Goal: Contribute content: Contribute content

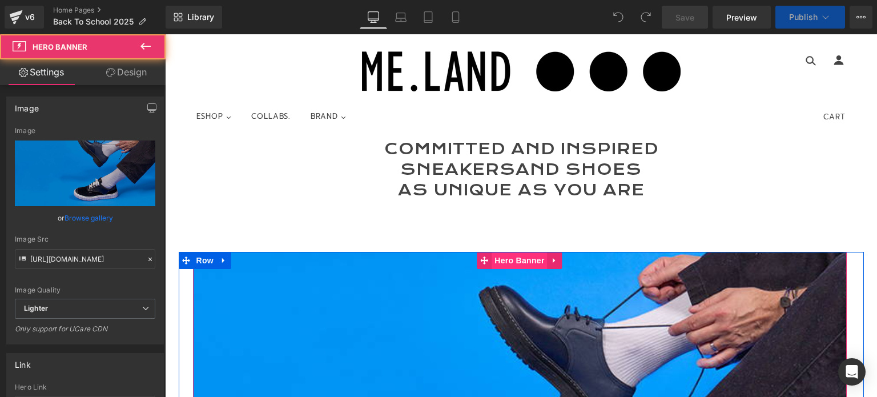
click at [498, 262] on span "Hero Banner" at bounding box center [518, 260] width 55 height 17
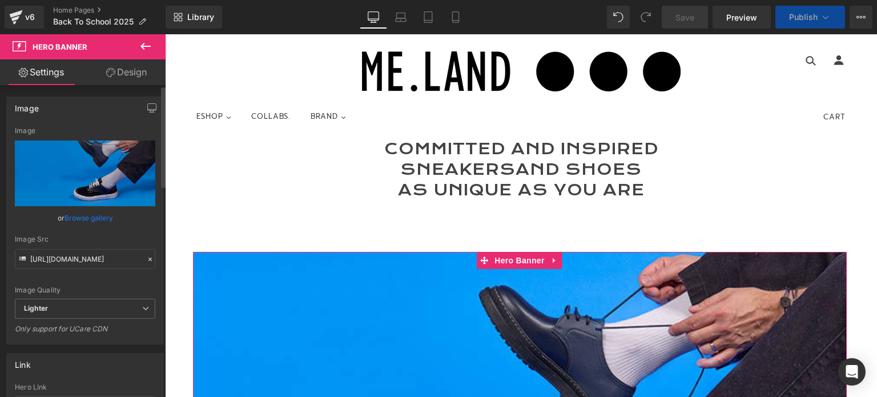
click at [100, 220] on link "Browse gallery" at bounding box center [88, 218] width 49 height 20
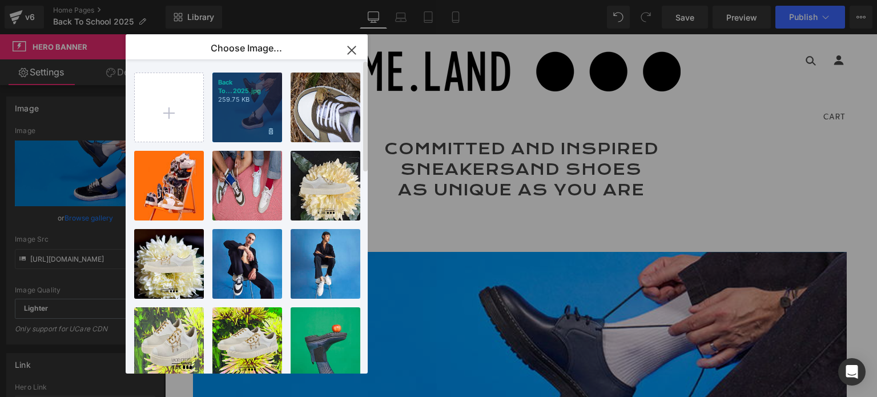
scroll to position [4790, 703]
click at [269, 132] on icon at bounding box center [271, 131] width 4 height 7
click at [236, 127] on span "Yes" at bounding box center [232, 131] width 29 height 12
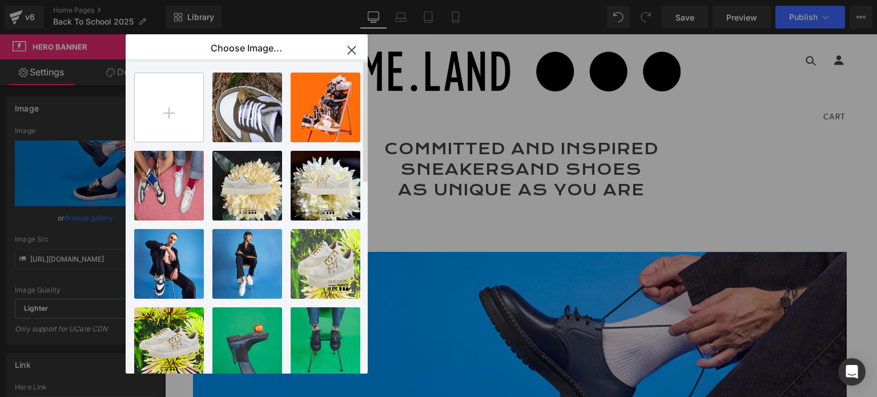
click at [170, 110] on input "file" at bounding box center [169, 107] width 68 height 68
type input "C:\fakepath\Back To school 2025.jpg"
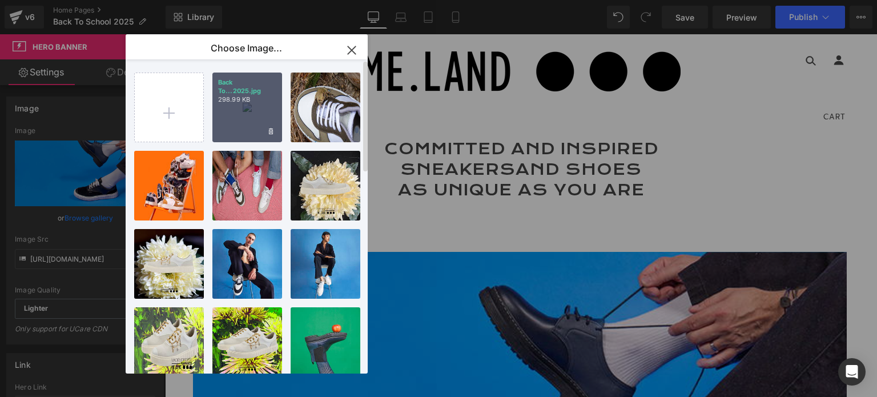
click at [240, 125] on div "Back To...2025.jpg 298.99 KB" at bounding box center [247, 107] width 70 height 70
type input "[URL][DOMAIN_NAME]"
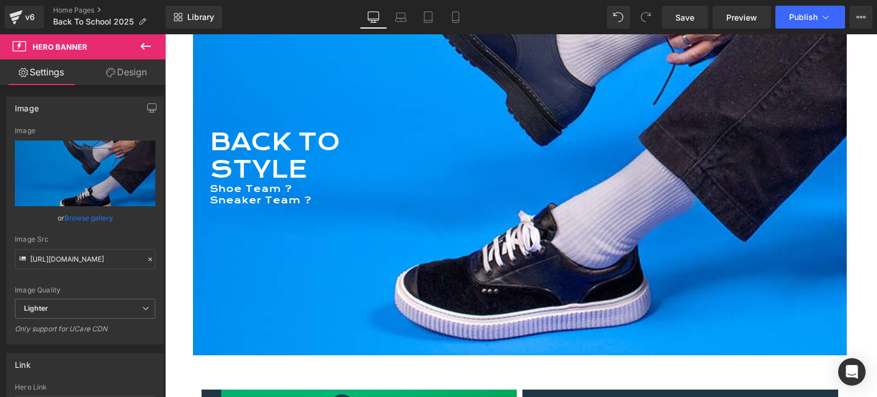
scroll to position [285, 0]
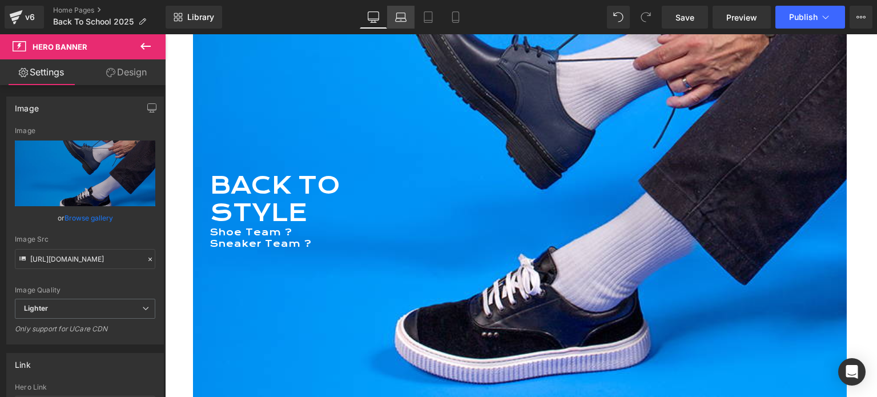
click at [403, 20] on icon at bounding box center [400, 16] width 11 height 11
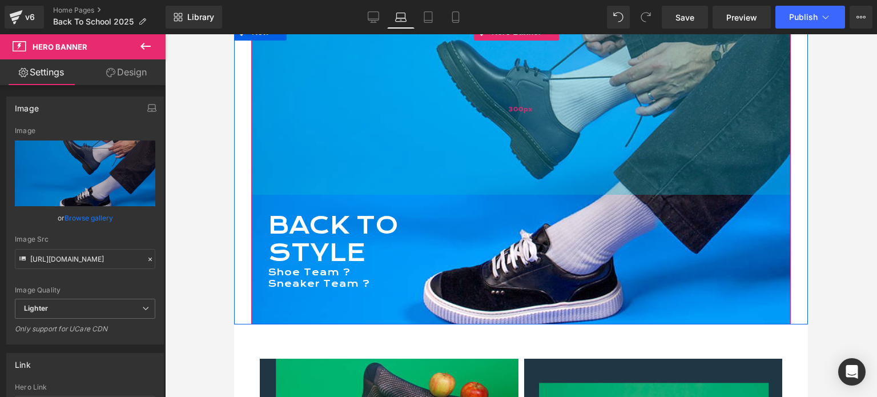
scroll to position [208, 0]
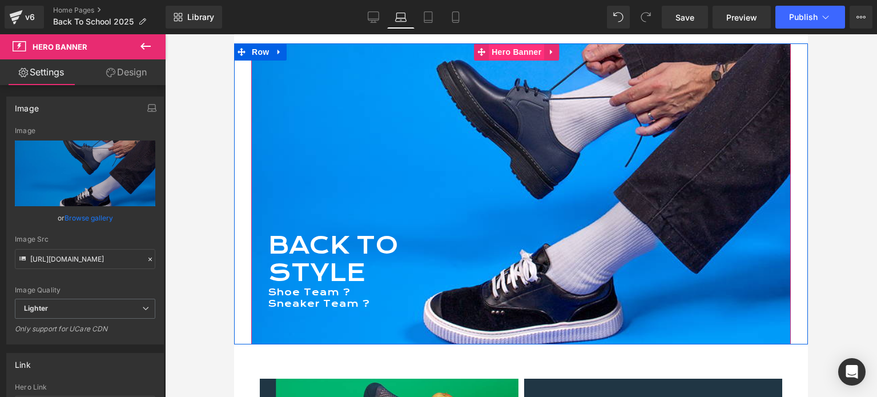
click at [489, 54] on span "Hero Banner" at bounding box center [516, 51] width 55 height 17
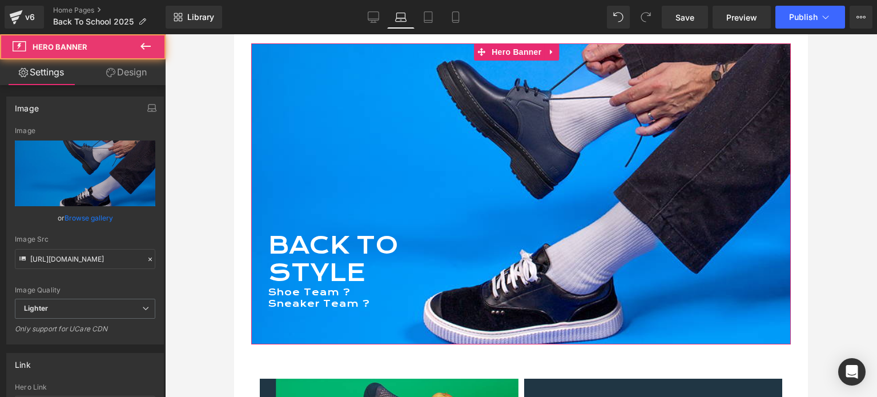
click at [130, 73] on link "Design" at bounding box center [126, 72] width 83 height 26
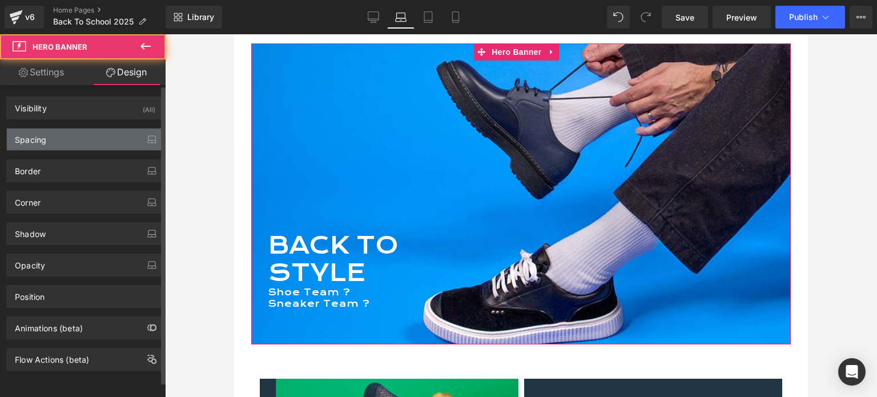
click at [46, 144] on div "Spacing" at bounding box center [85, 139] width 156 height 22
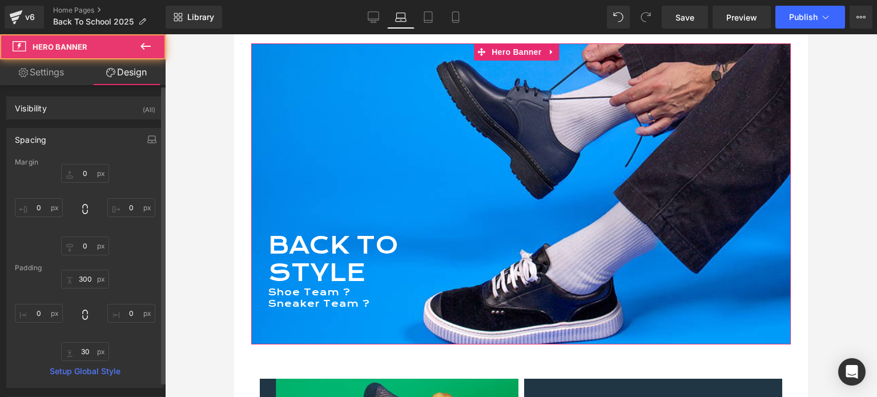
type input "0"
type input "300"
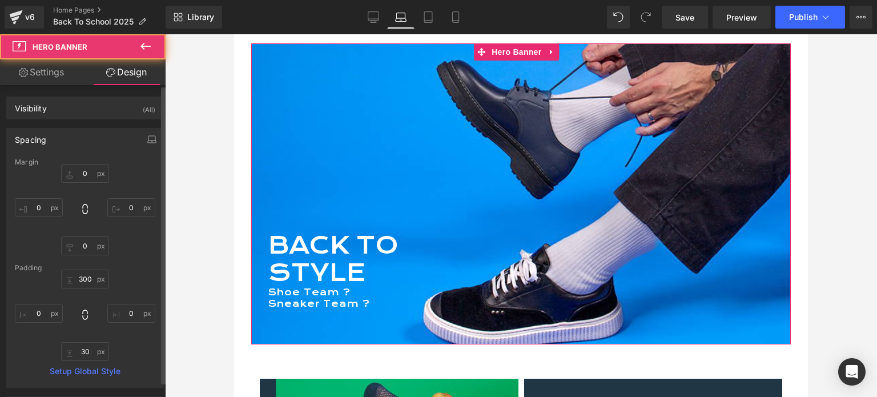
type input "0"
type input "30"
type input "0"
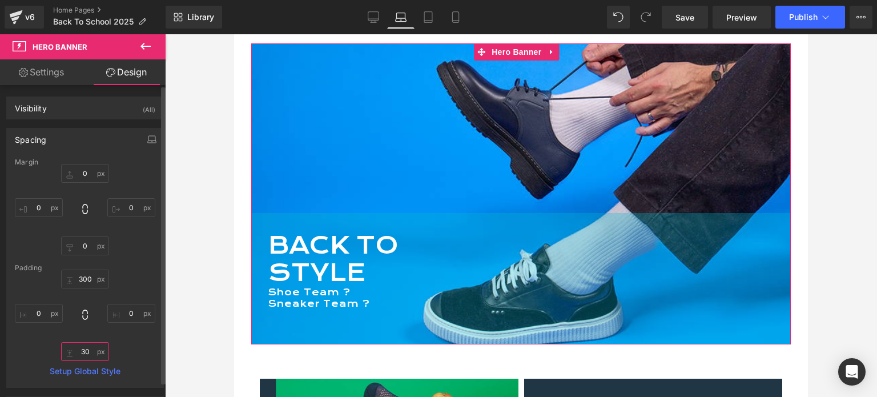
click at [78, 349] on input "30" at bounding box center [85, 351] width 48 height 19
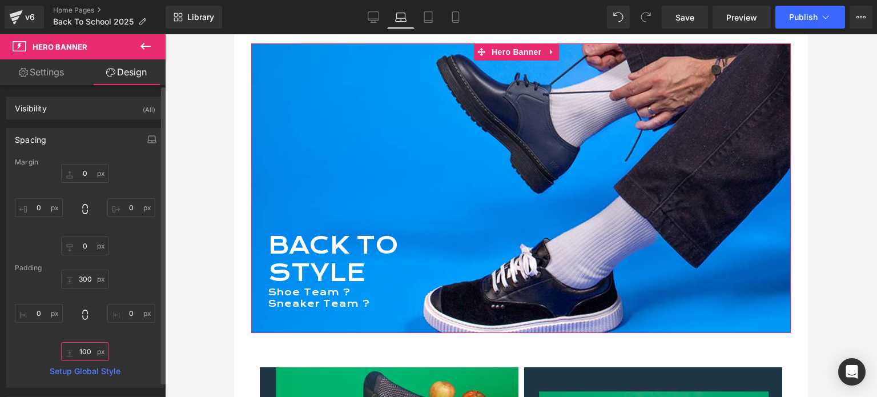
scroll to position [4424, 564]
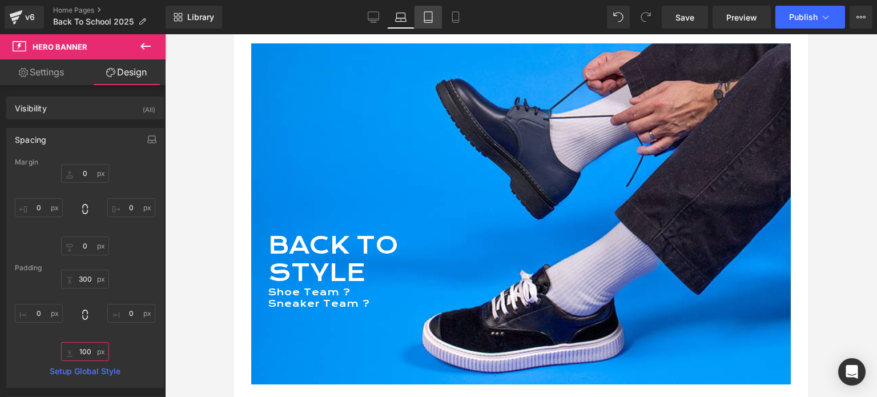
type input "100"
click at [427, 22] on icon at bounding box center [427, 16] width 11 height 11
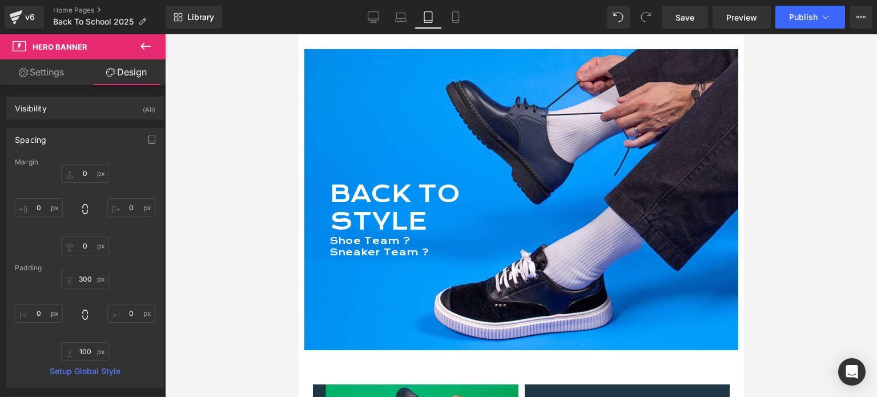
type input "0"
type input "200"
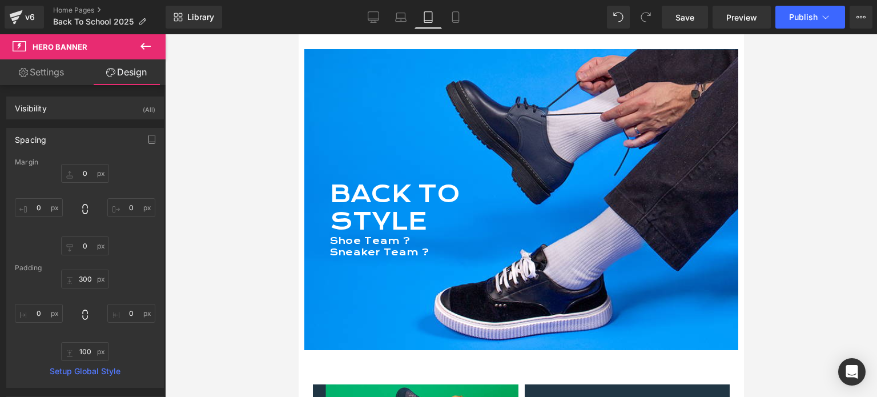
type input "0"
type input "130"
type input "0"
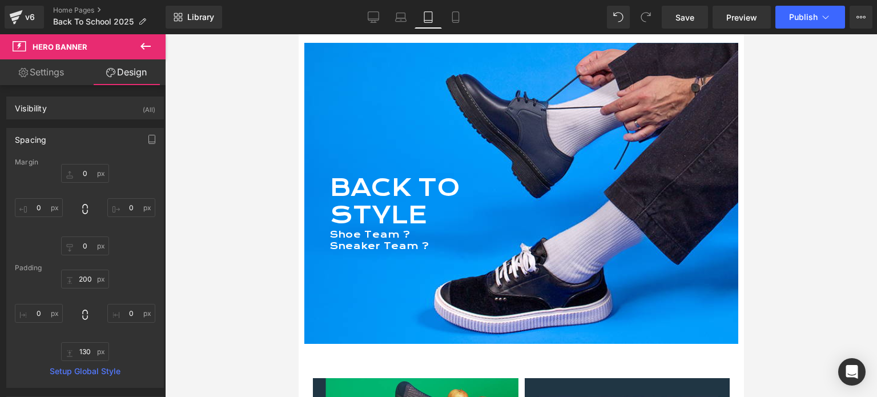
scroll to position [4301, 436]
click at [456, 11] on icon at bounding box center [455, 16] width 11 height 11
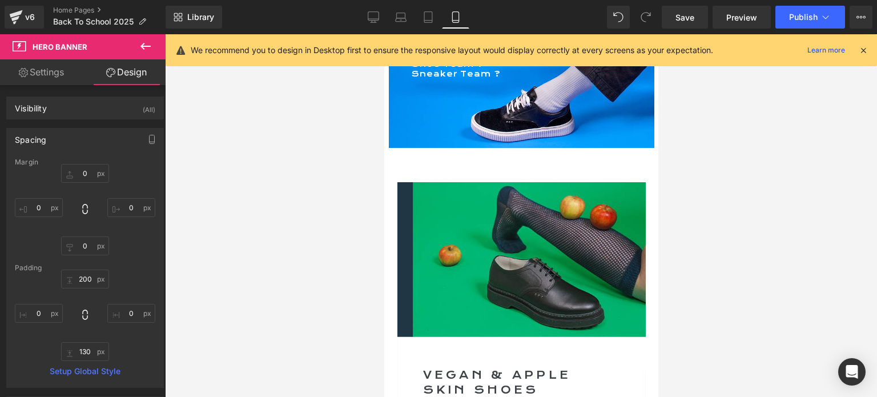
type input "0"
type input "50"
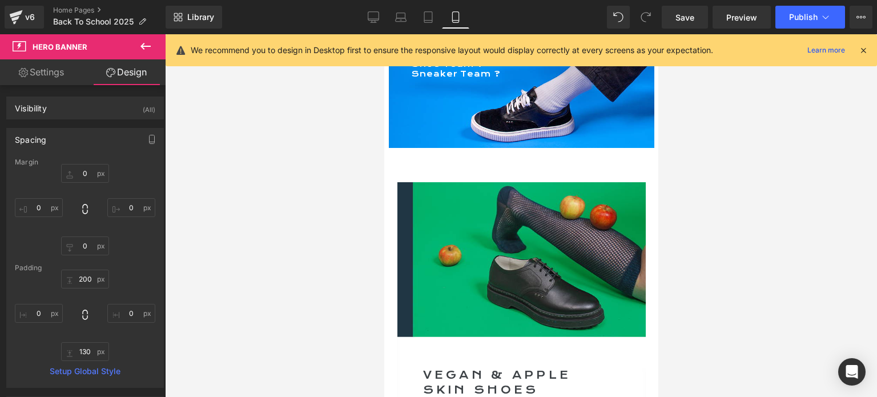
type input "0"
type input "90"
type input "0"
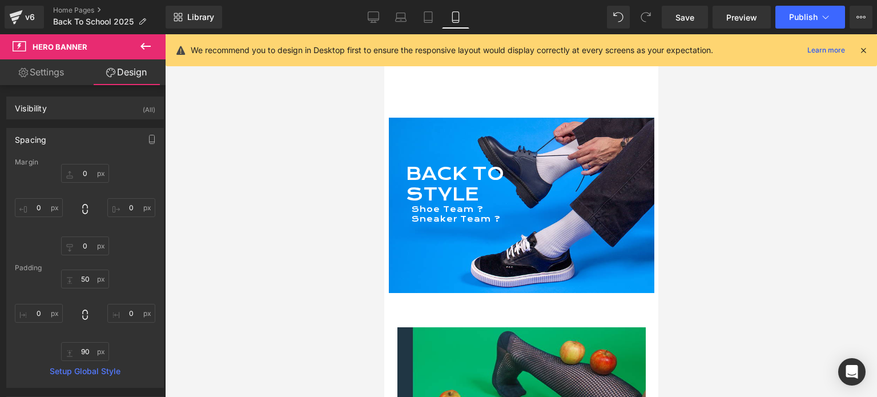
scroll to position [87, 0]
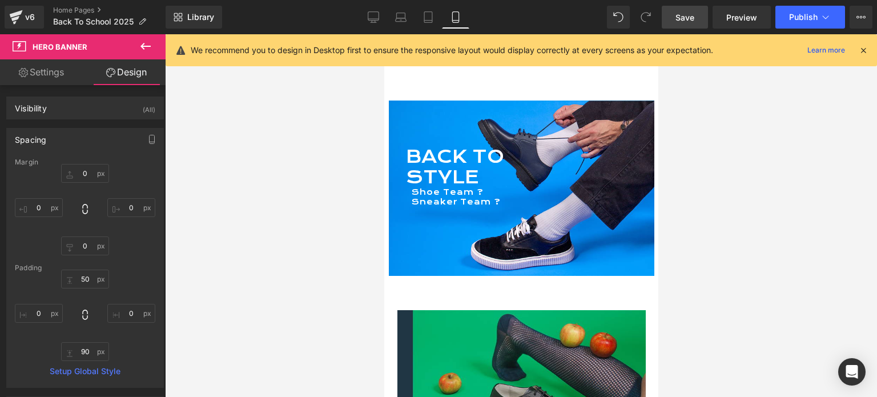
click at [675, 17] on link "Save" at bounding box center [685, 17] width 46 height 23
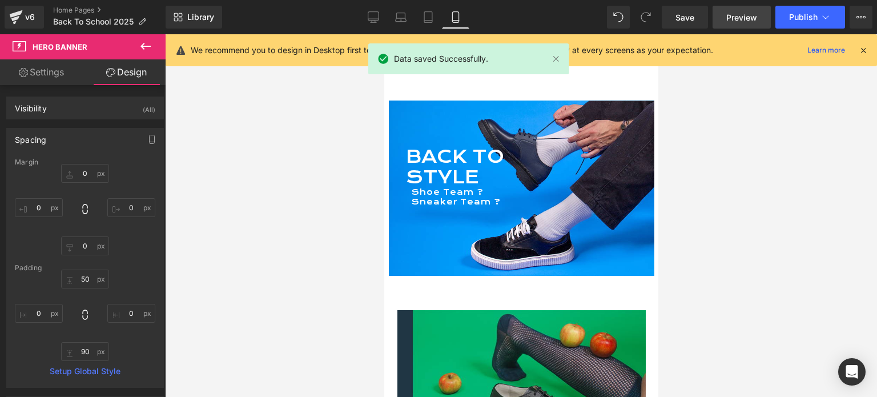
click at [742, 14] on span "Preview" at bounding box center [741, 17] width 31 height 12
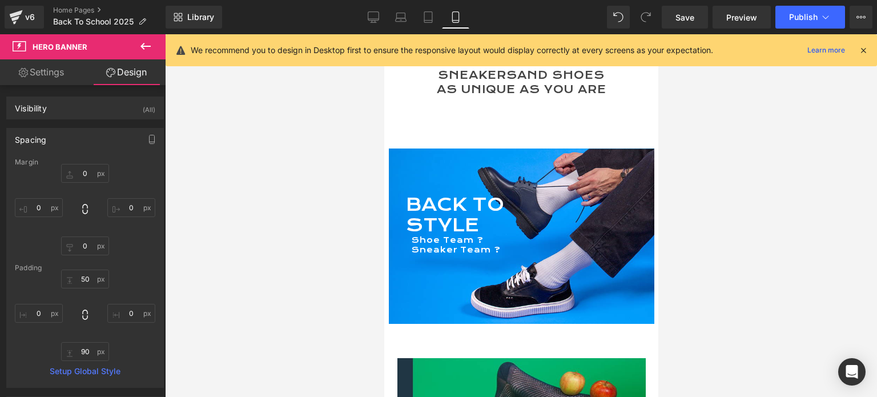
scroll to position [30, 0]
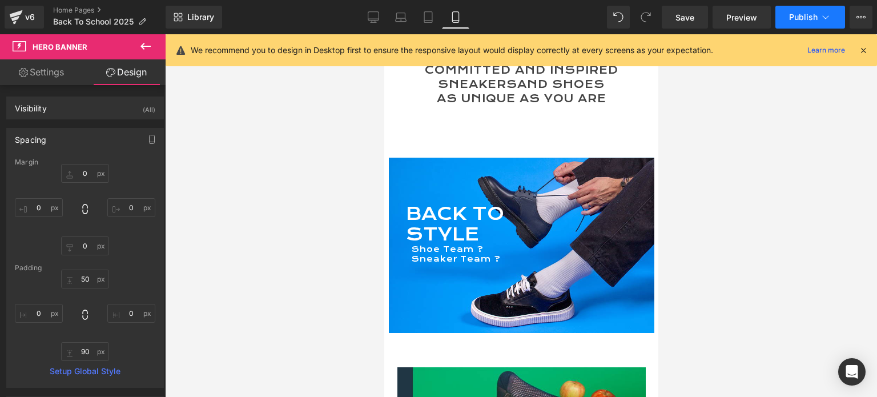
click at [797, 17] on span "Publish" at bounding box center [803, 17] width 29 height 9
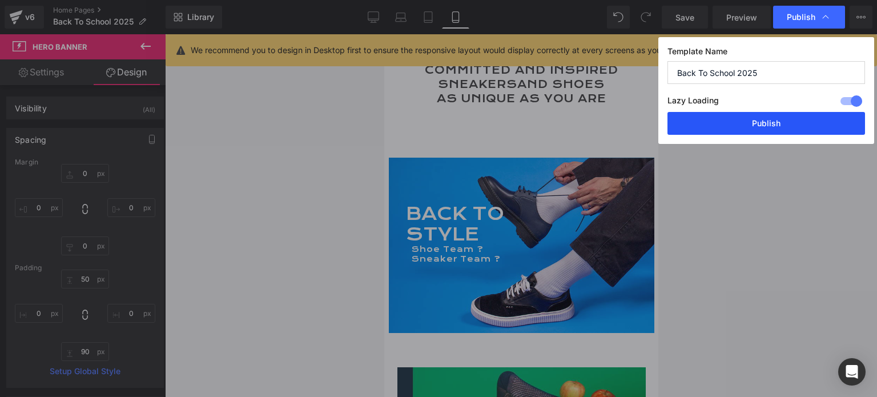
click at [763, 123] on button "Publish" at bounding box center [765, 123] width 197 height 23
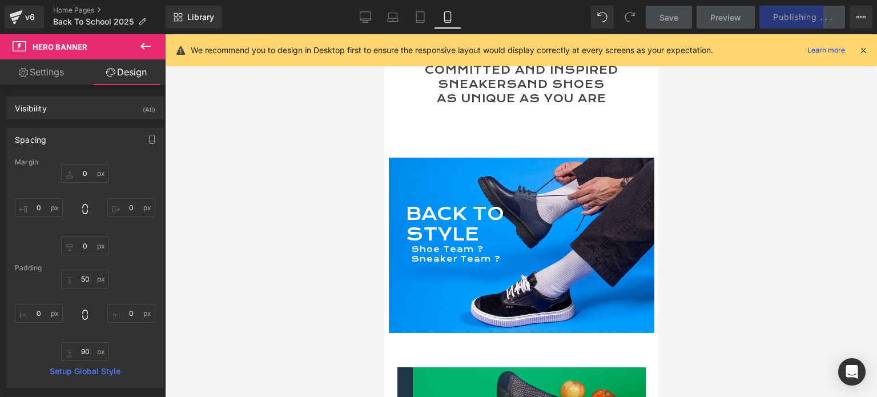
click at [857, 48] on div "We recommend you to design in Desktop first to ensure the responsive layout wou…" at bounding box center [525, 50] width 668 height 14
click at [863, 50] on icon at bounding box center [863, 50] width 10 height 10
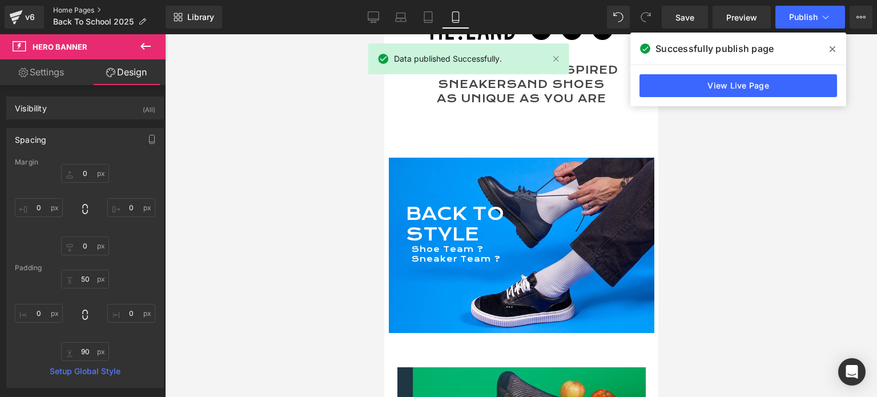
click at [75, 8] on link "Home Pages" at bounding box center [109, 10] width 112 height 9
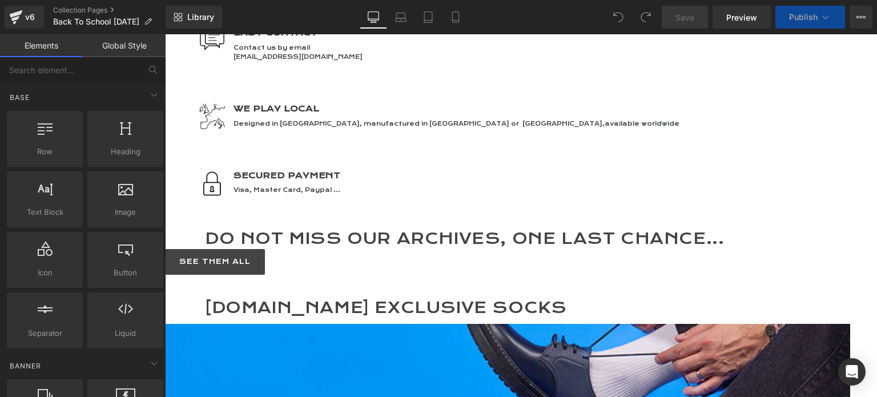
scroll to position [913, 0]
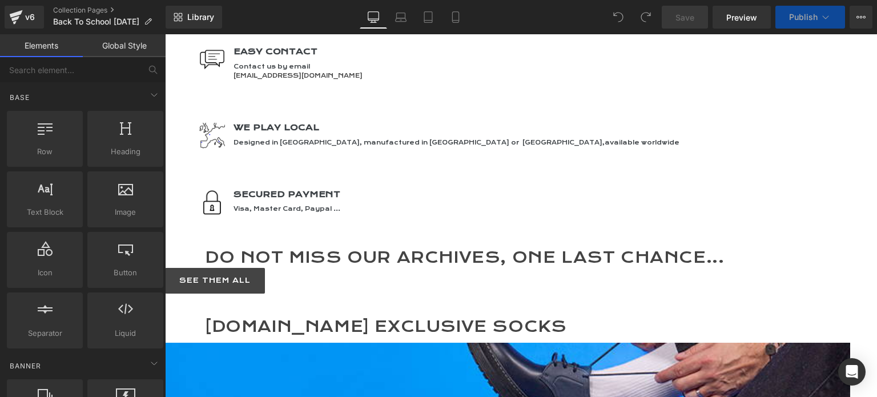
click at [415, 146] on div at bounding box center [521, 61] width 712 height 1881
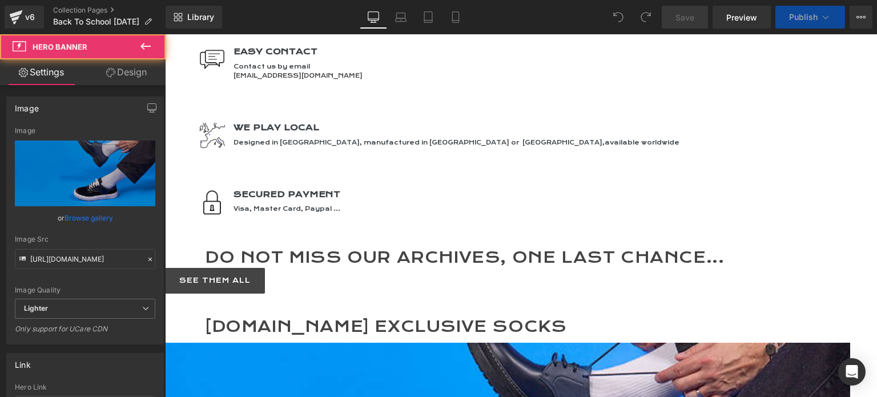
click at [165, 34] on span "Hero Banner" at bounding box center [165, 34] width 0 height 0
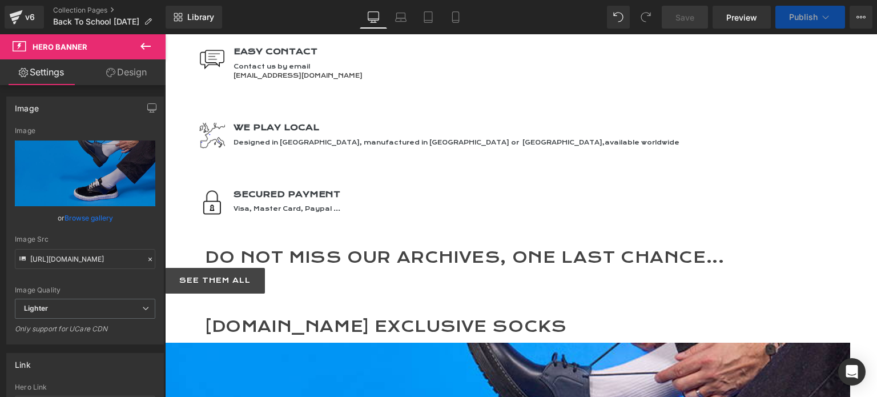
scroll to position [1084, 0]
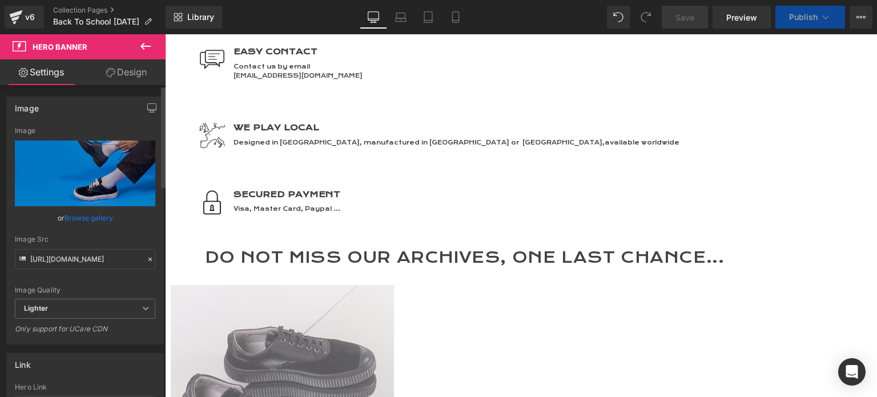
click at [84, 214] on link "Browse gallery" at bounding box center [88, 218] width 49 height 20
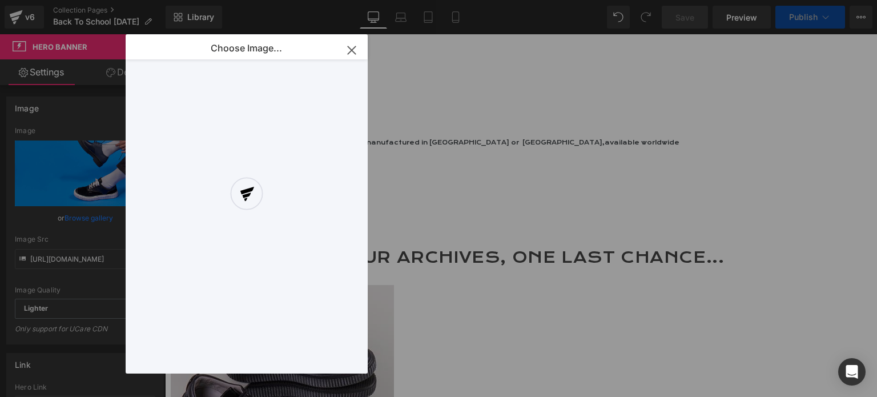
scroll to position [1378, 0]
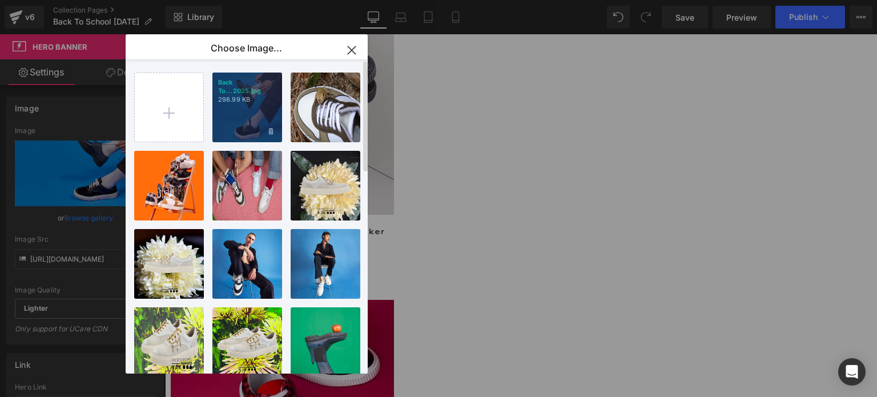
click at [228, 112] on div "Back To...2025.jpg 298.99 KB" at bounding box center [247, 107] width 70 height 70
type input "[URL][DOMAIN_NAME]"
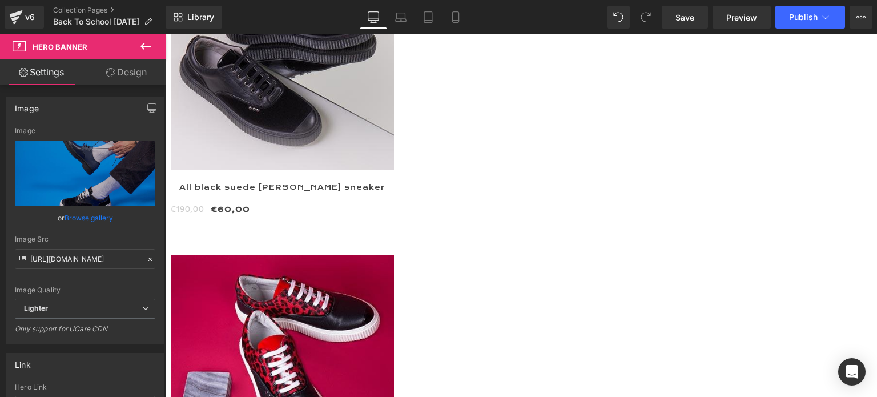
scroll to position [1549, 0]
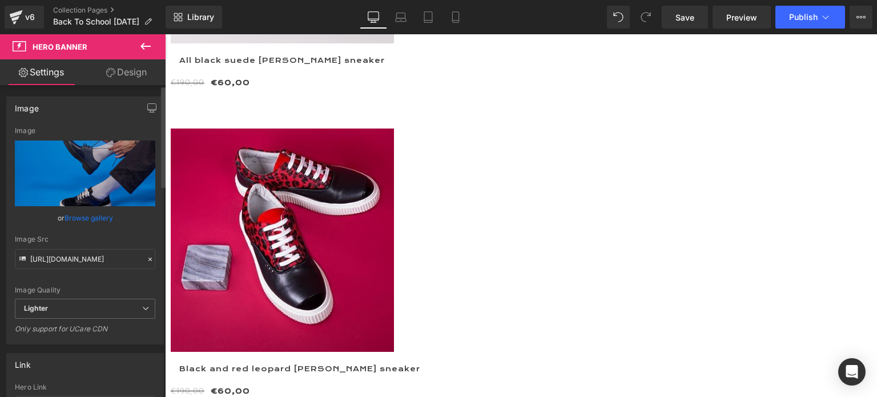
click at [84, 216] on link "Browse gallery" at bounding box center [88, 218] width 49 height 20
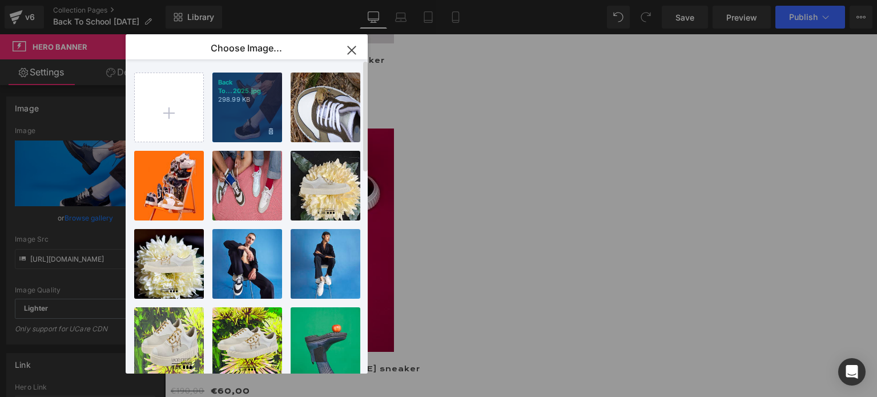
click at [237, 110] on div "Back To...2025.jpg 298.99 KB" at bounding box center [247, 107] width 70 height 70
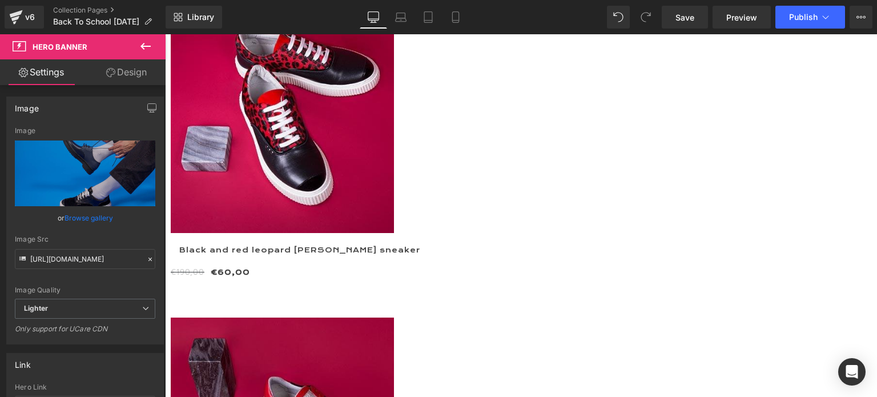
scroll to position [1663, 0]
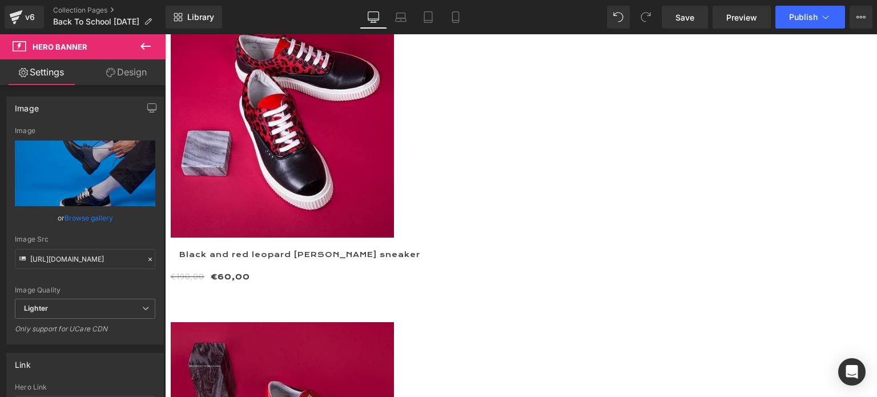
click at [165, 34] on span "Hero Banner" at bounding box center [165, 34] width 0 height 0
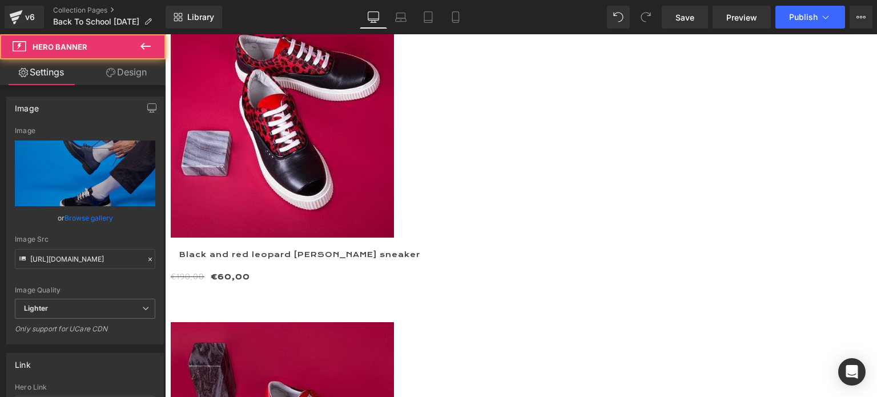
click at [132, 71] on link "Design" at bounding box center [126, 72] width 83 height 26
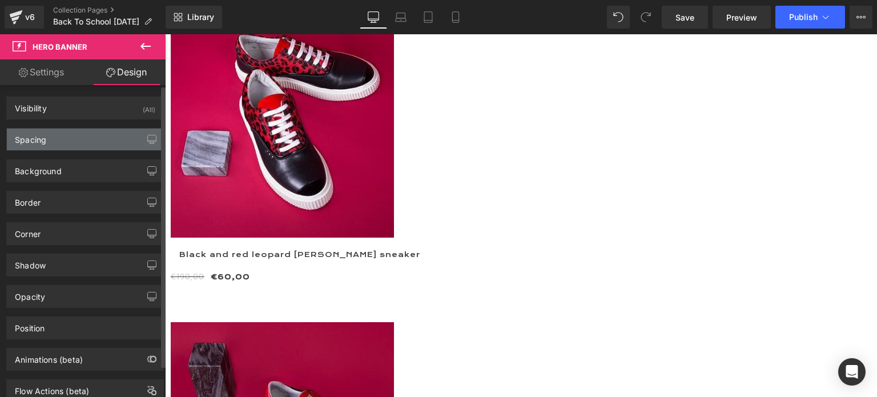
type input "0"
type input "300"
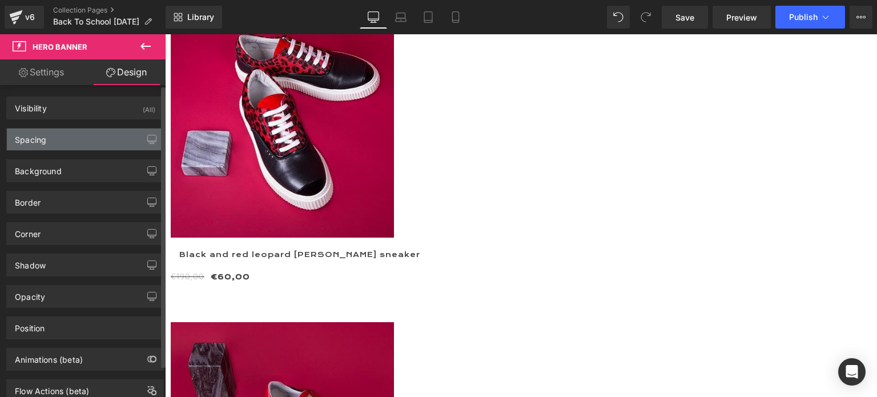
type input "0"
type input "300"
type input "0"
click at [17, 136] on div "Spacing" at bounding box center [30, 136] width 31 height 16
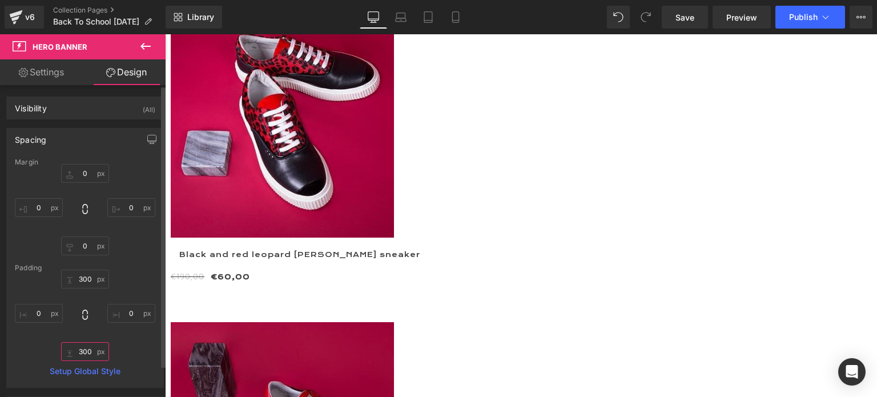
click at [81, 347] on input "300" at bounding box center [85, 351] width 48 height 19
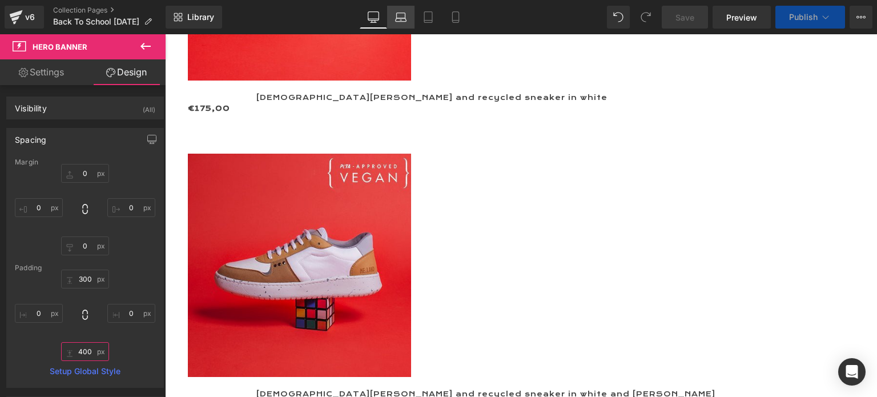
type input "400"
click at [405, 15] on icon at bounding box center [401, 15] width 9 height 5
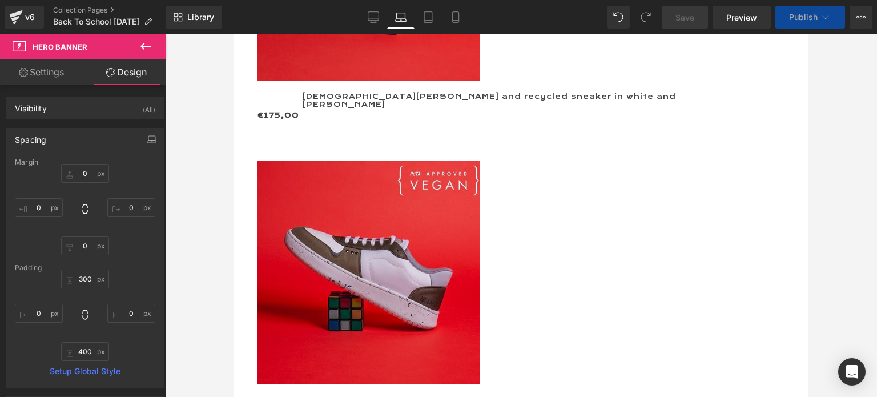
type input "0"
type input "250"
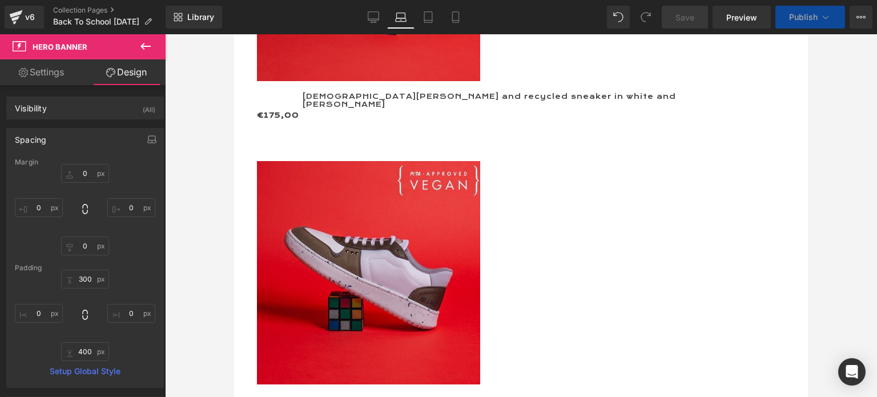
type input "0"
type input "230"
type input "0"
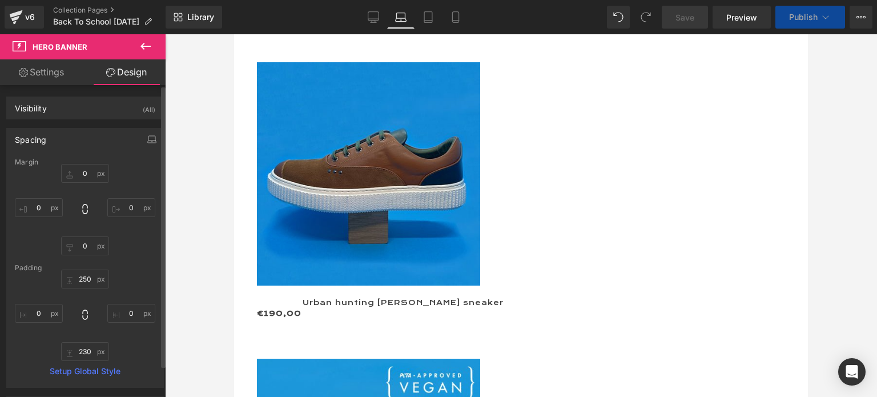
scroll to position [6134, 0]
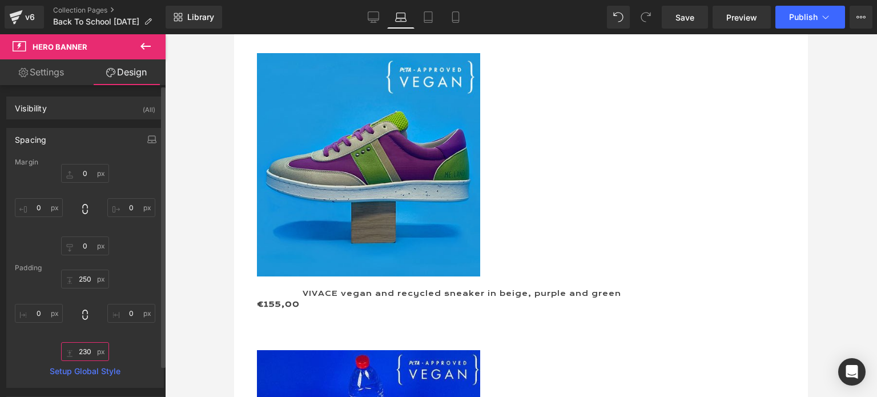
click at [86, 349] on input "230" at bounding box center [85, 351] width 48 height 19
type input "300"
click at [425, 15] on icon at bounding box center [428, 17] width 8 height 11
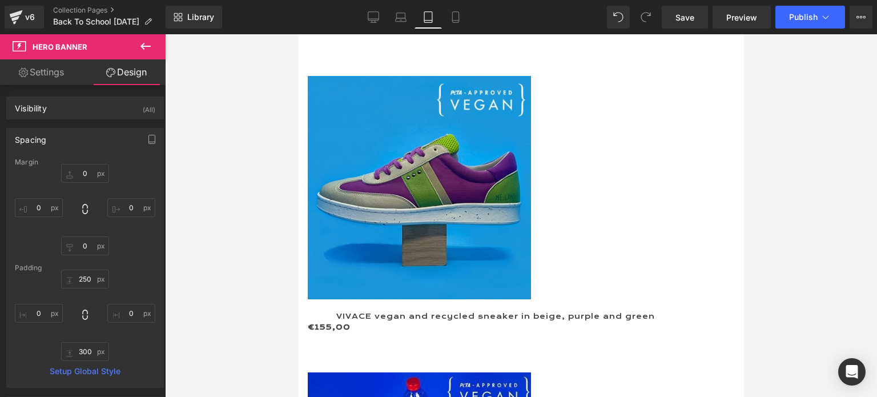
type input "0"
type input "250"
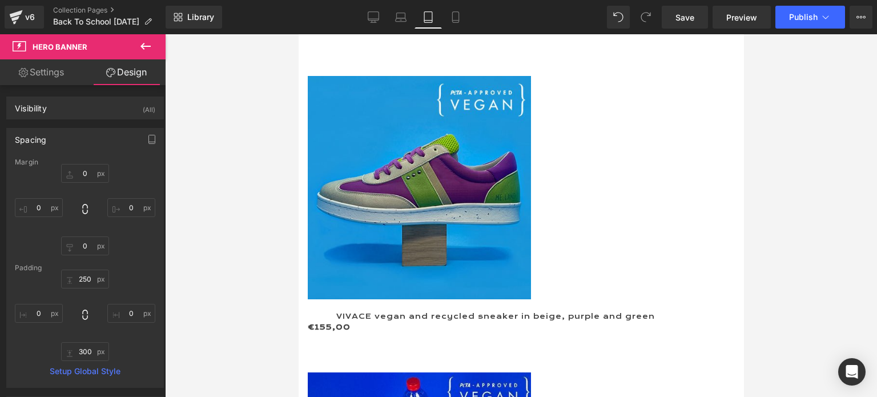
type input "0"
type input "230"
type input "0"
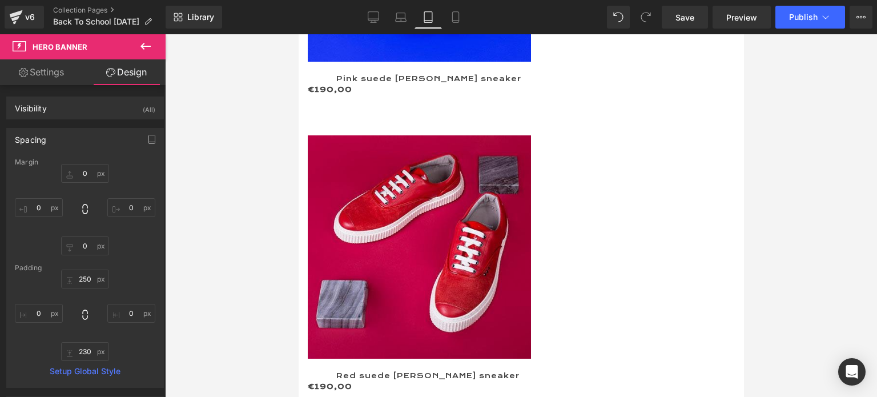
scroll to position [5439, 0]
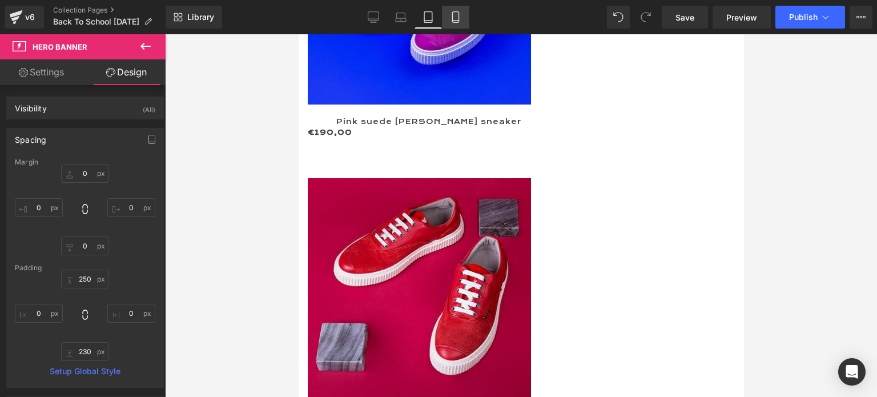
click at [459, 15] on icon at bounding box center [455, 16] width 11 height 11
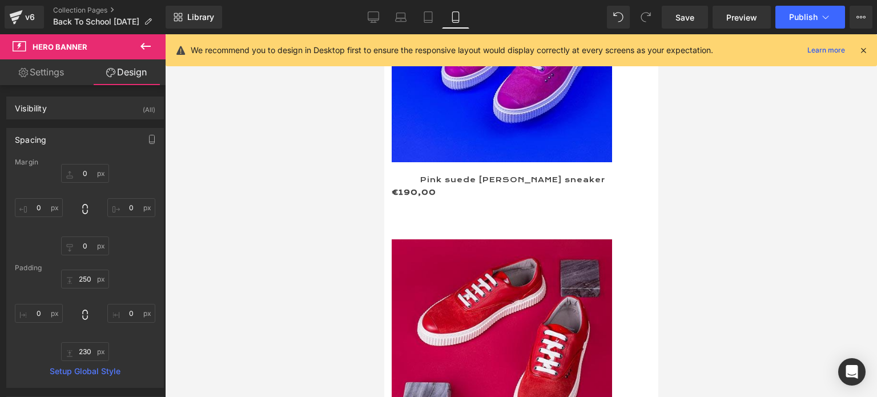
type input "0"
type input "130"
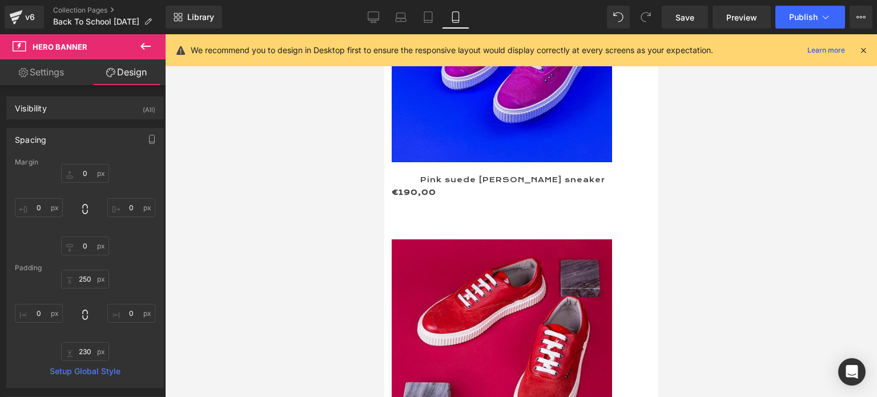
type input "0"
type input "150"
type input "0"
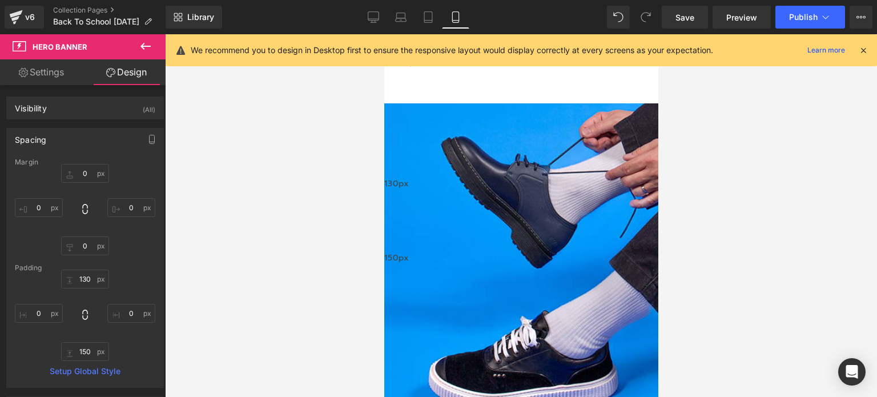
scroll to position [11879, 0]
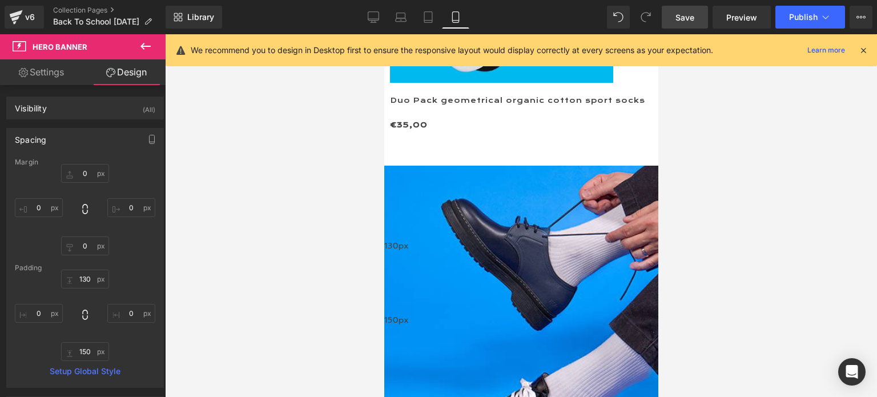
click at [694, 16] on span "Save" at bounding box center [684, 17] width 19 height 12
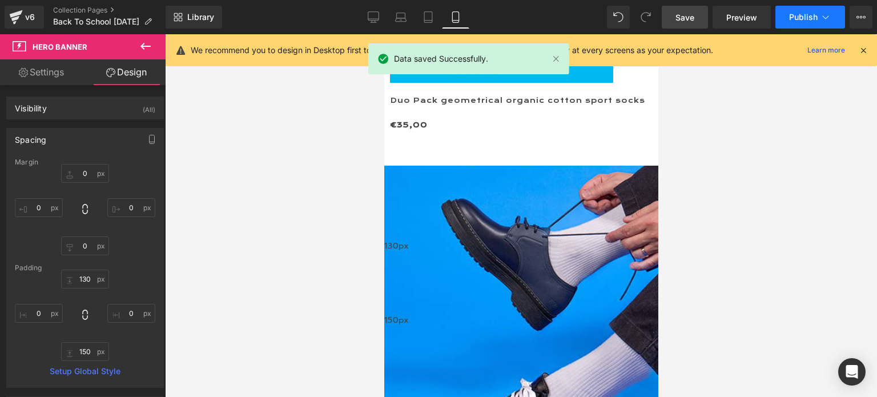
click at [797, 15] on span "Publish" at bounding box center [803, 17] width 29 height 9
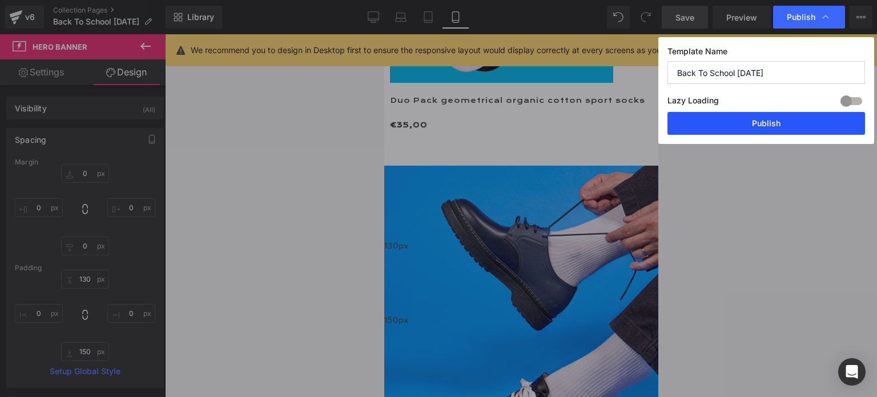
click at [760, 118] on button "Publish" at bounding box center [765, 123] width 197 height 23
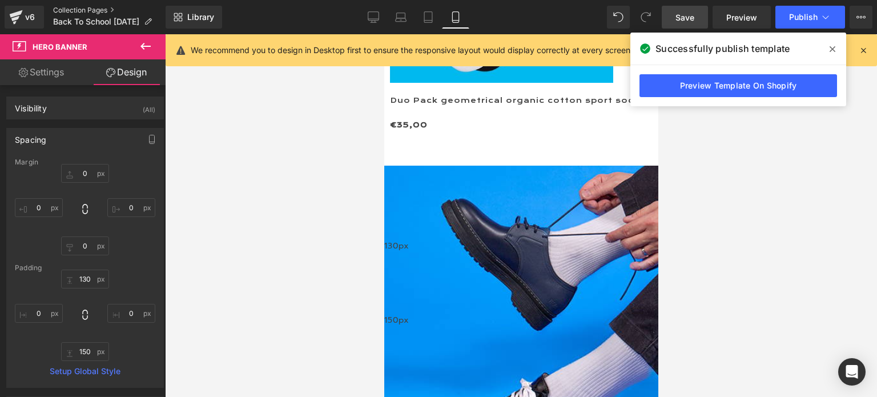
click at [76, 11] on link "Collection Pages" at bounding box center [109, 10] width 112 height 9
